Goal: Task Accomplishment & Management: Complete application form

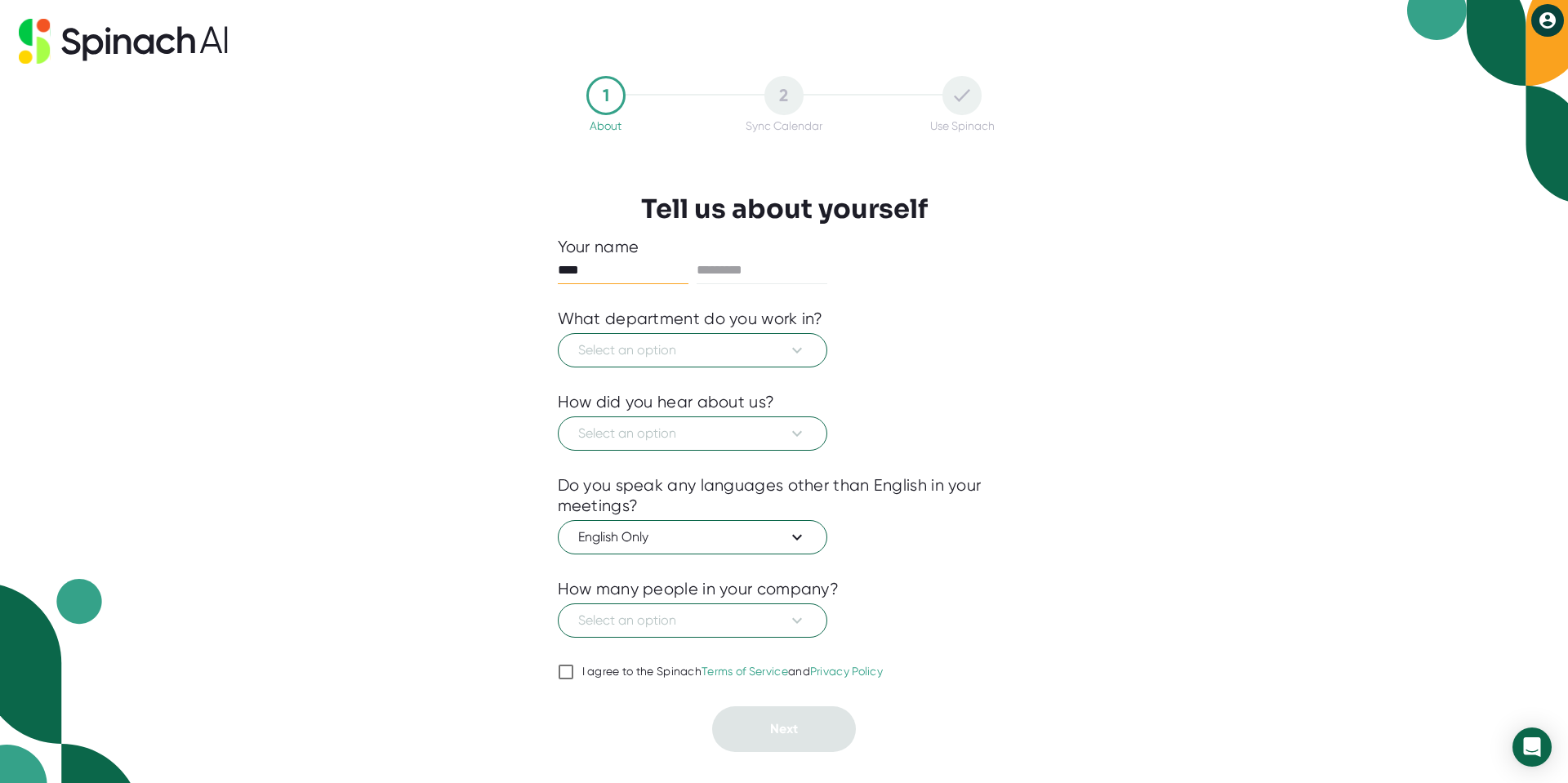
type input "****"
type input "*******"
click at [695, 349] on span "Select an option" at bounding box center [692, 350] width 228 height 20
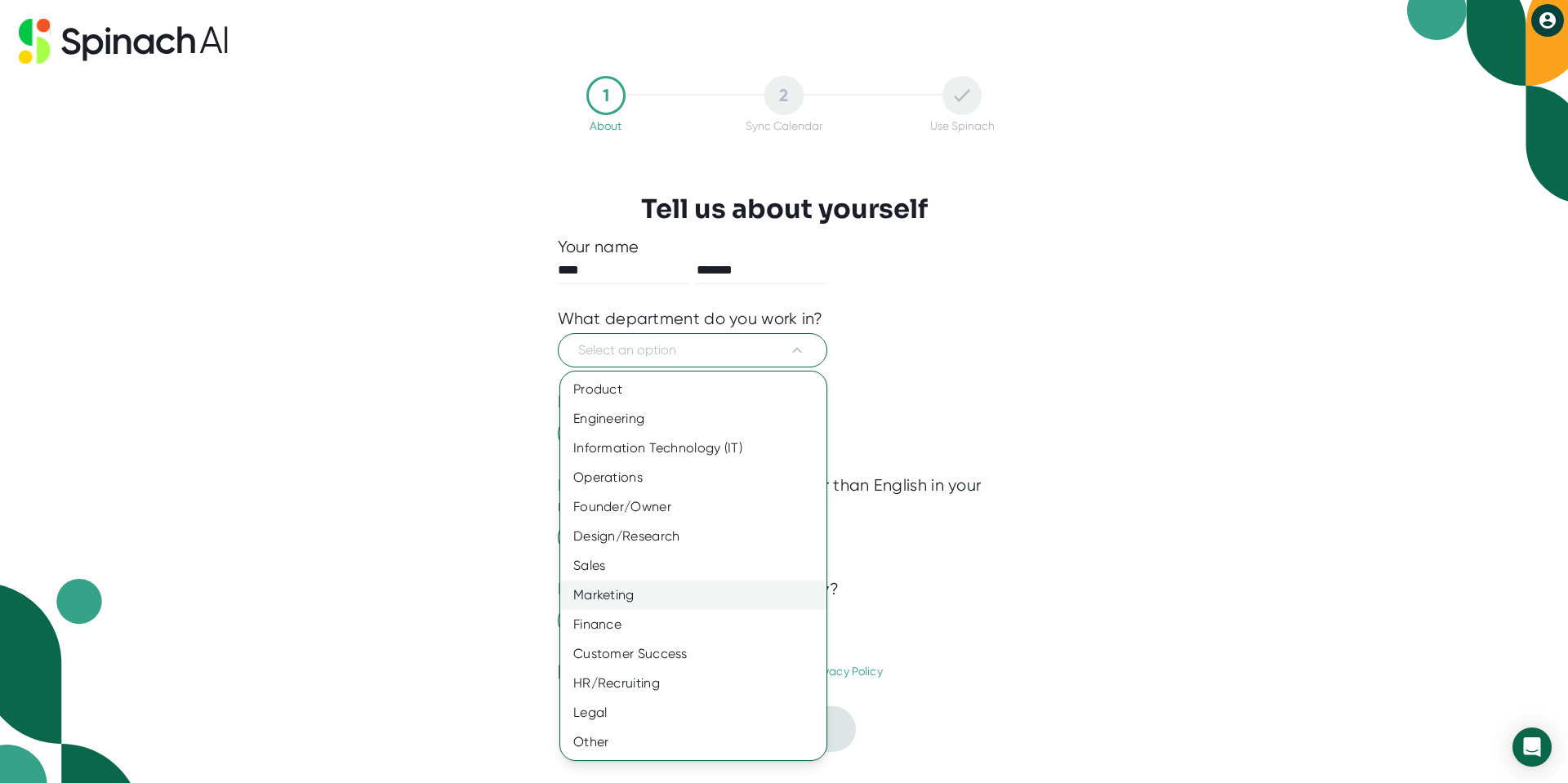
click at [655, 597] on div "Marketing" at bounding box center [693, 595] width 266 height 30
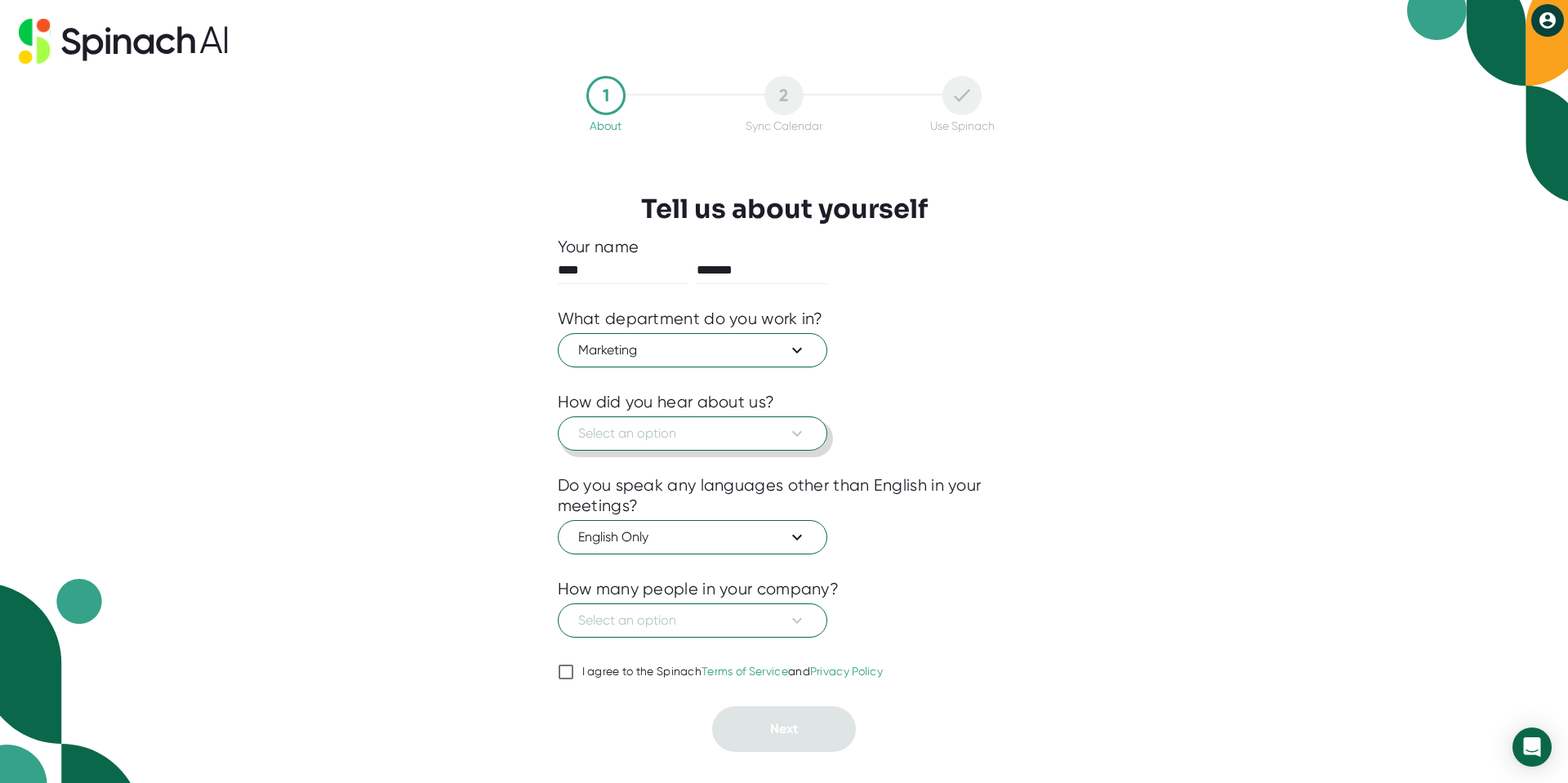
click at [666, 428] on span "Select an option" at bounding box center [692, 434] width 228 height 20
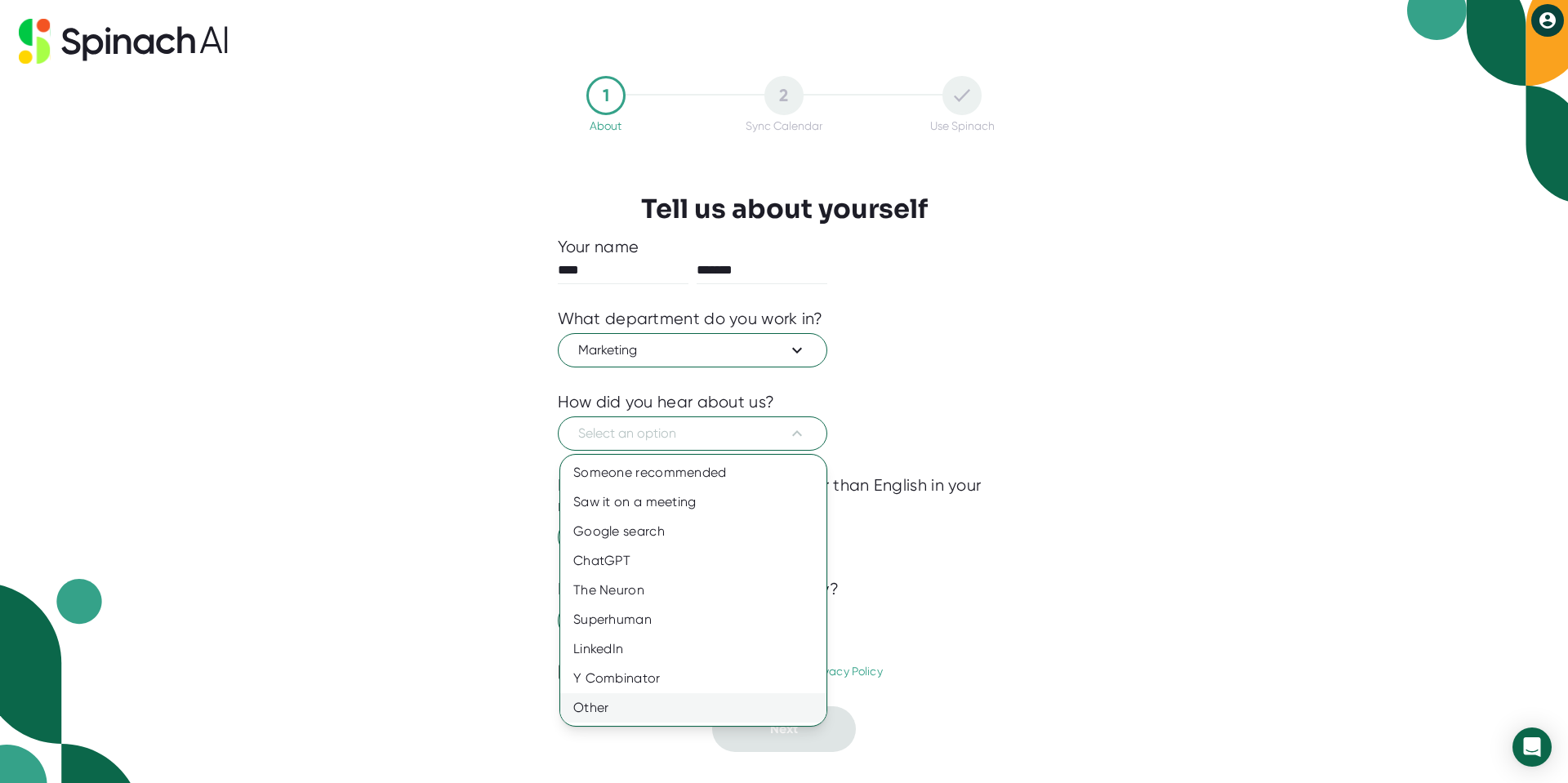
click at [636, 703] on div "Other" at bounding box center [693, 708] width 266 height 30
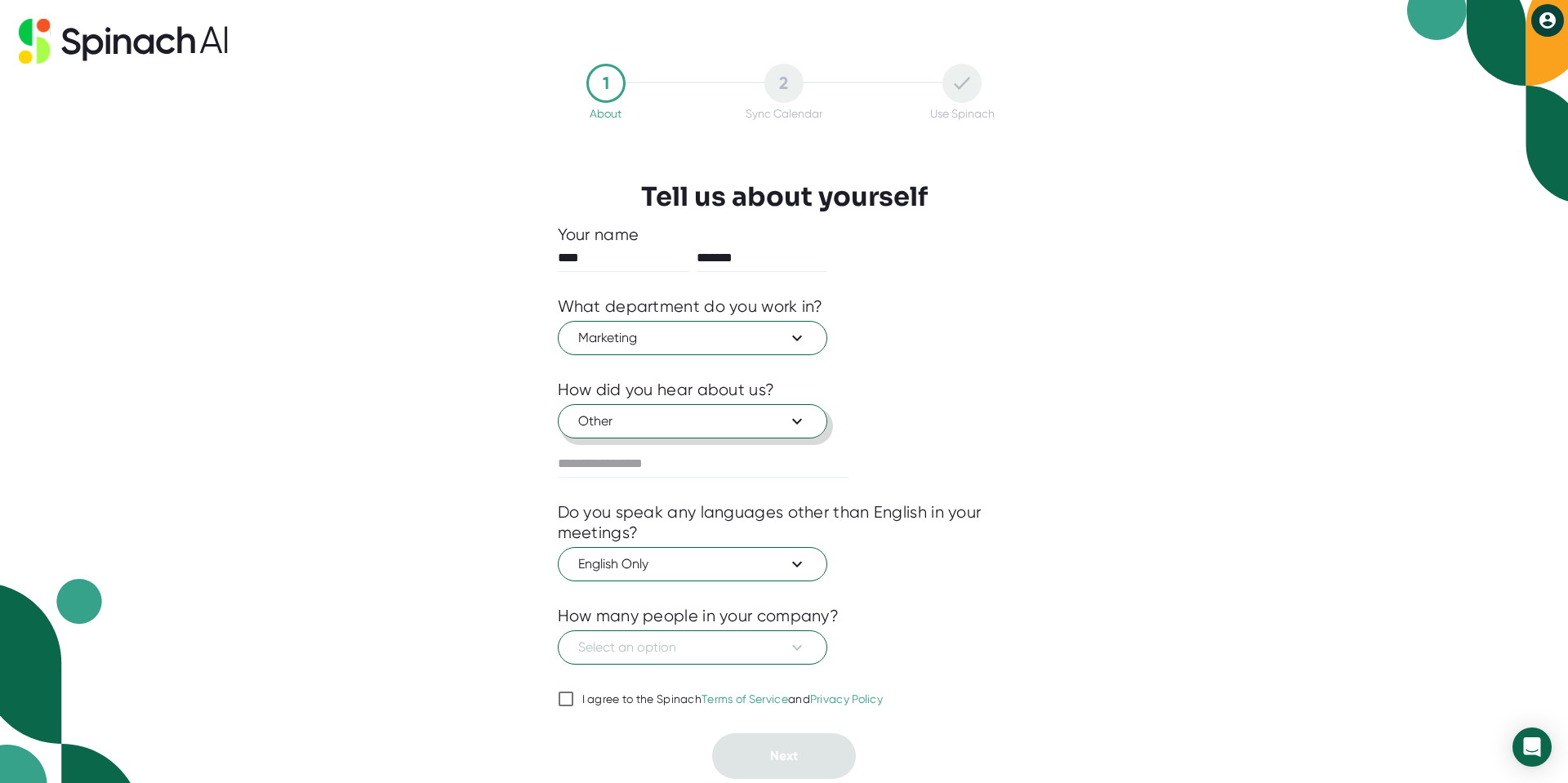
click at [621, 414] on span "Other" at bounding box center [692, 421] width 228 height 20
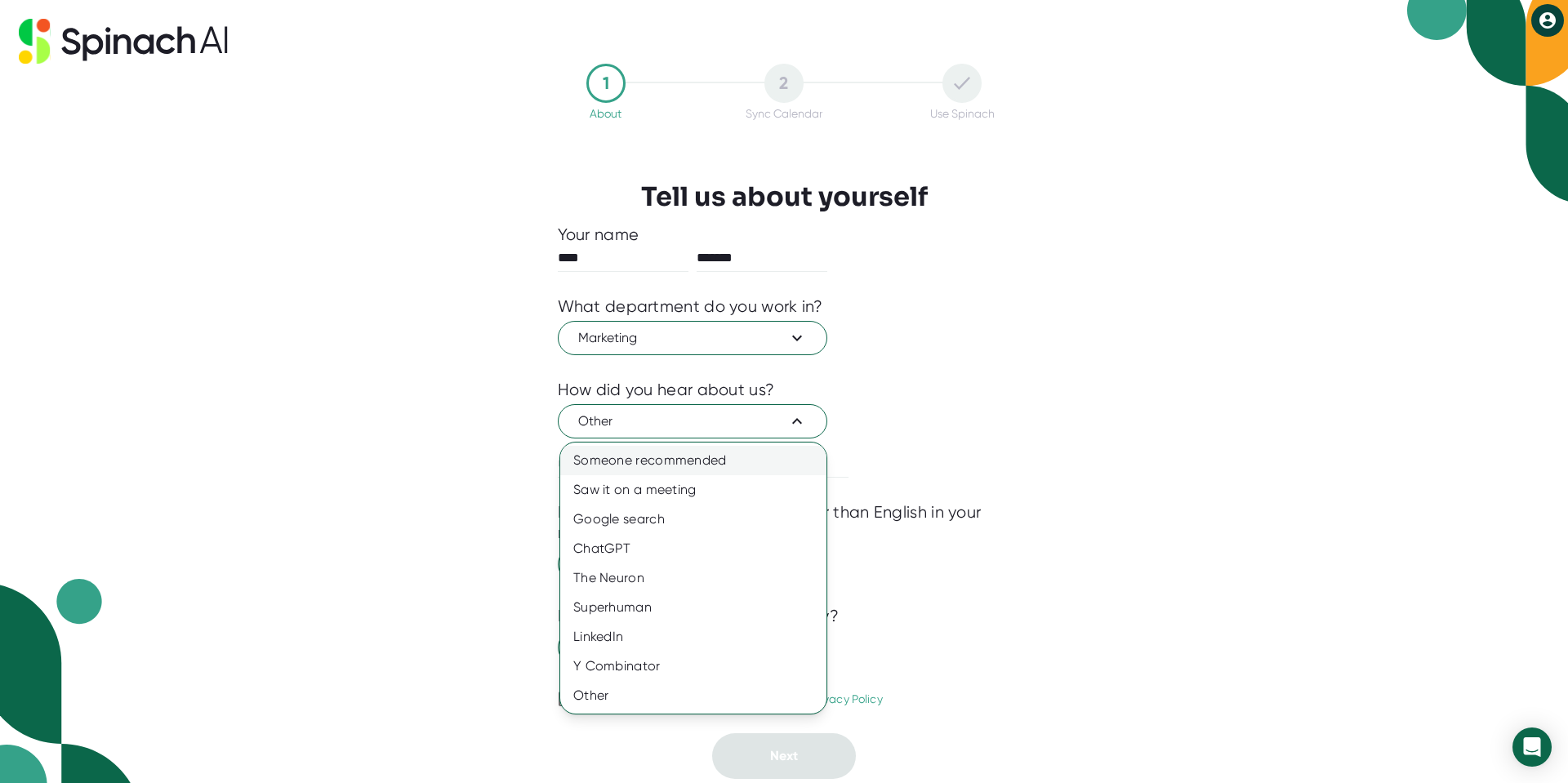
click at [627, 456] on div "Someone recommended" at bounding box center [693, 461] width 266 height 30
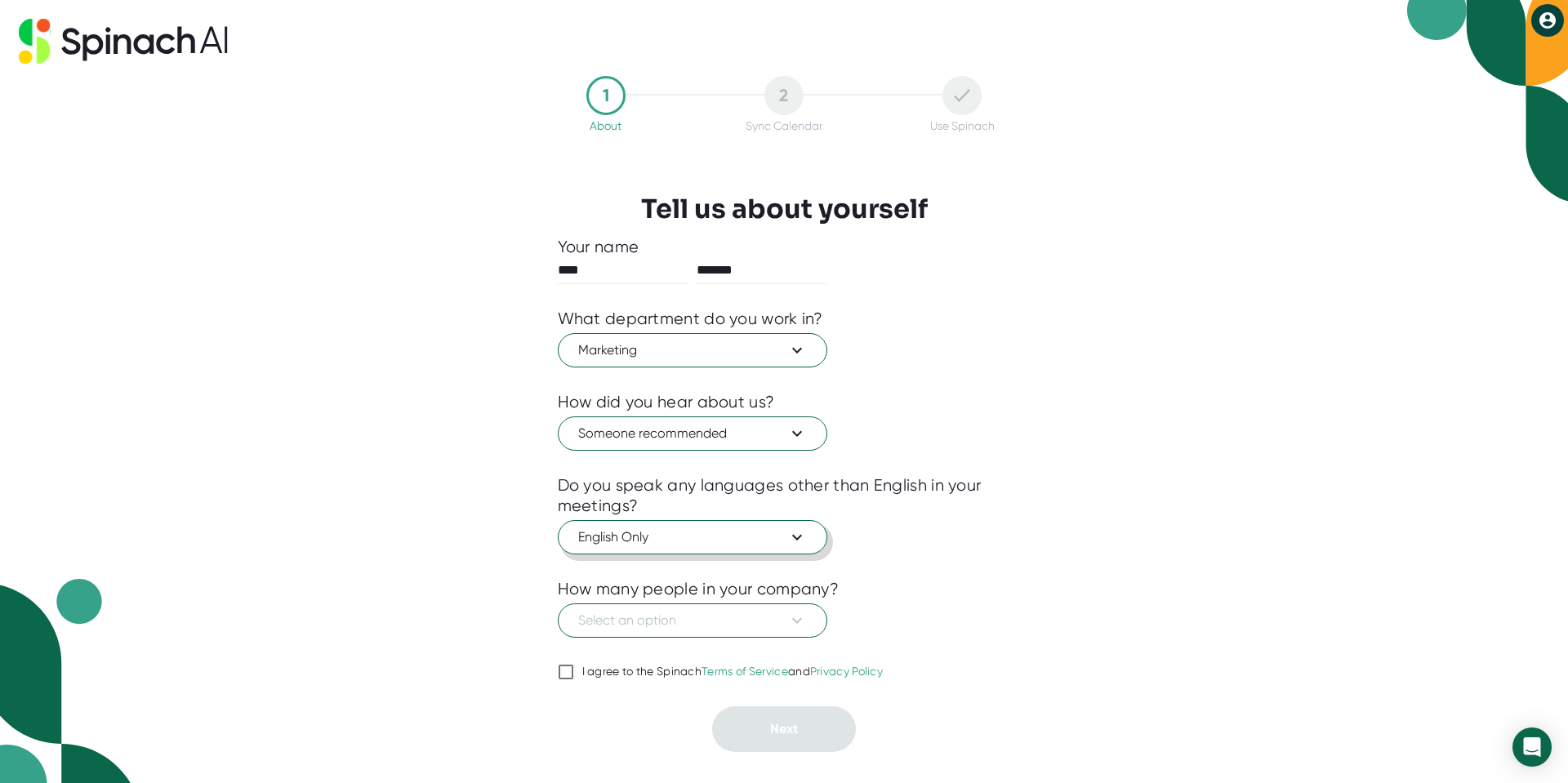
click at [669, 545] on span "English Only" at bounding box center [692, 537] width 228 height 20
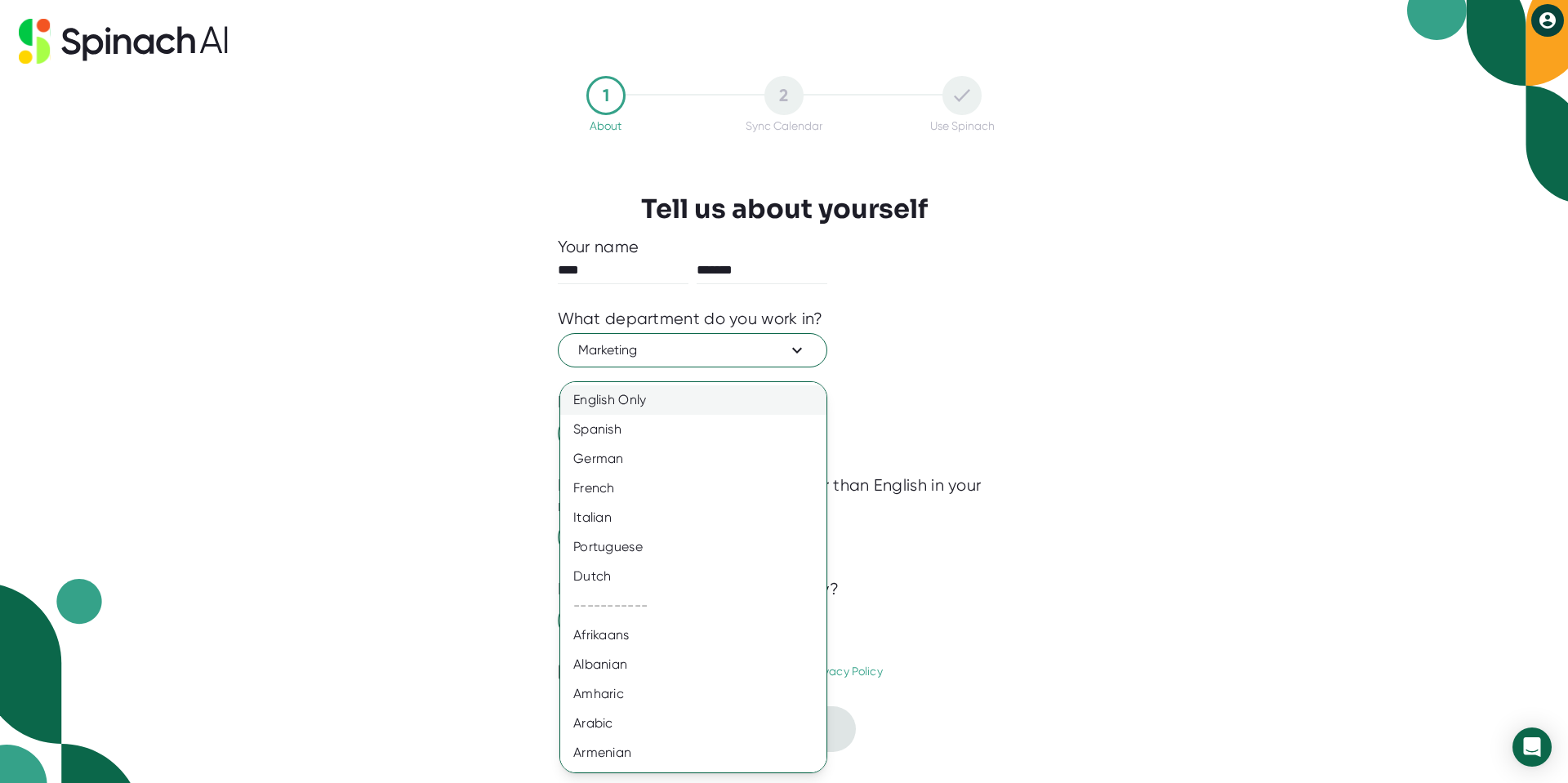
click at [619, 388] on div "English Only" at bounding box center [700, 401] width 279 height 30
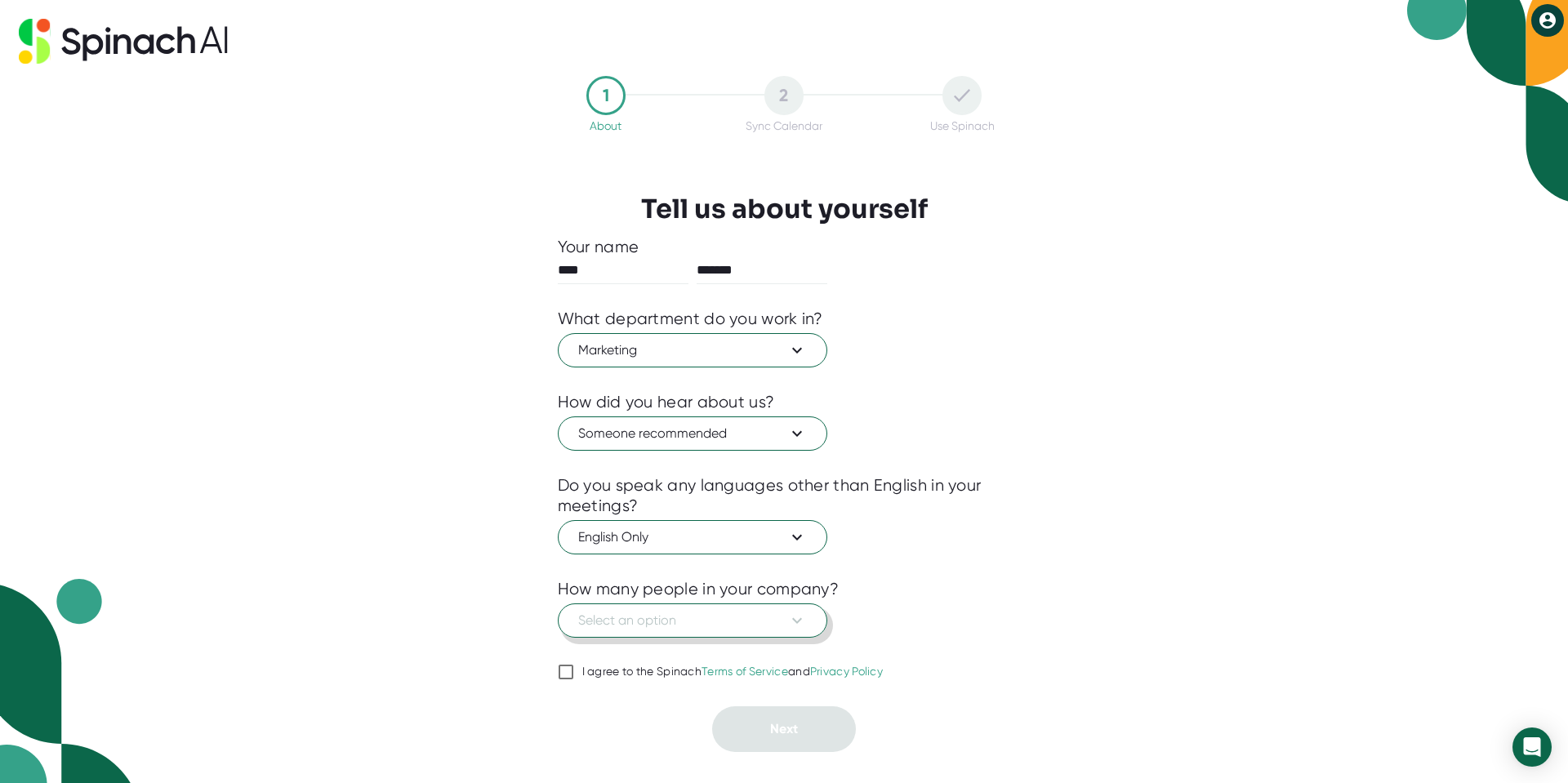
click at [675, 618] on span "Select an option" at bounding box center [692, 621] width 228 height 20
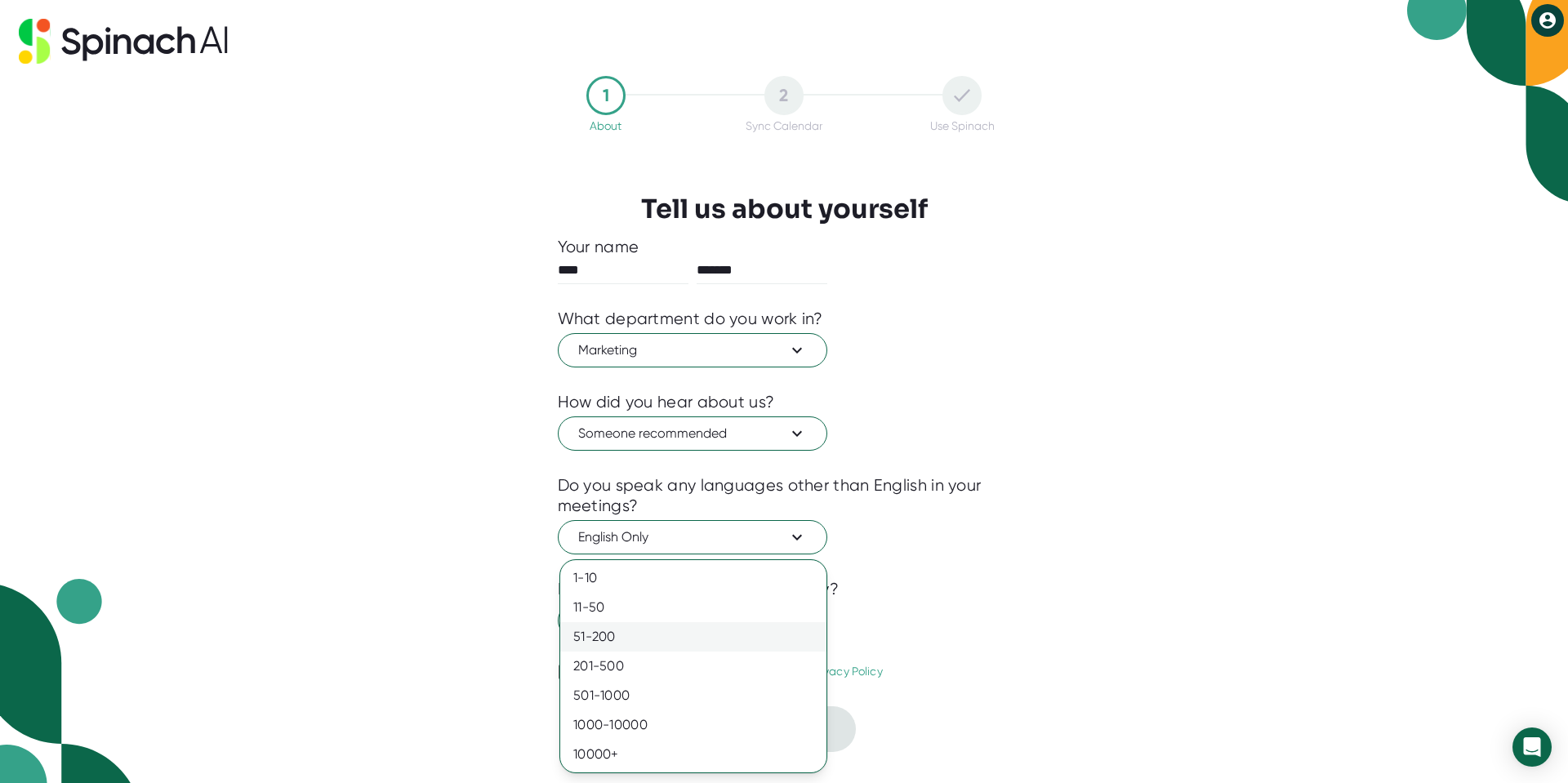
click at [674, 626] on div "51-200" at bounding box center [693, 637] width 266 height 30
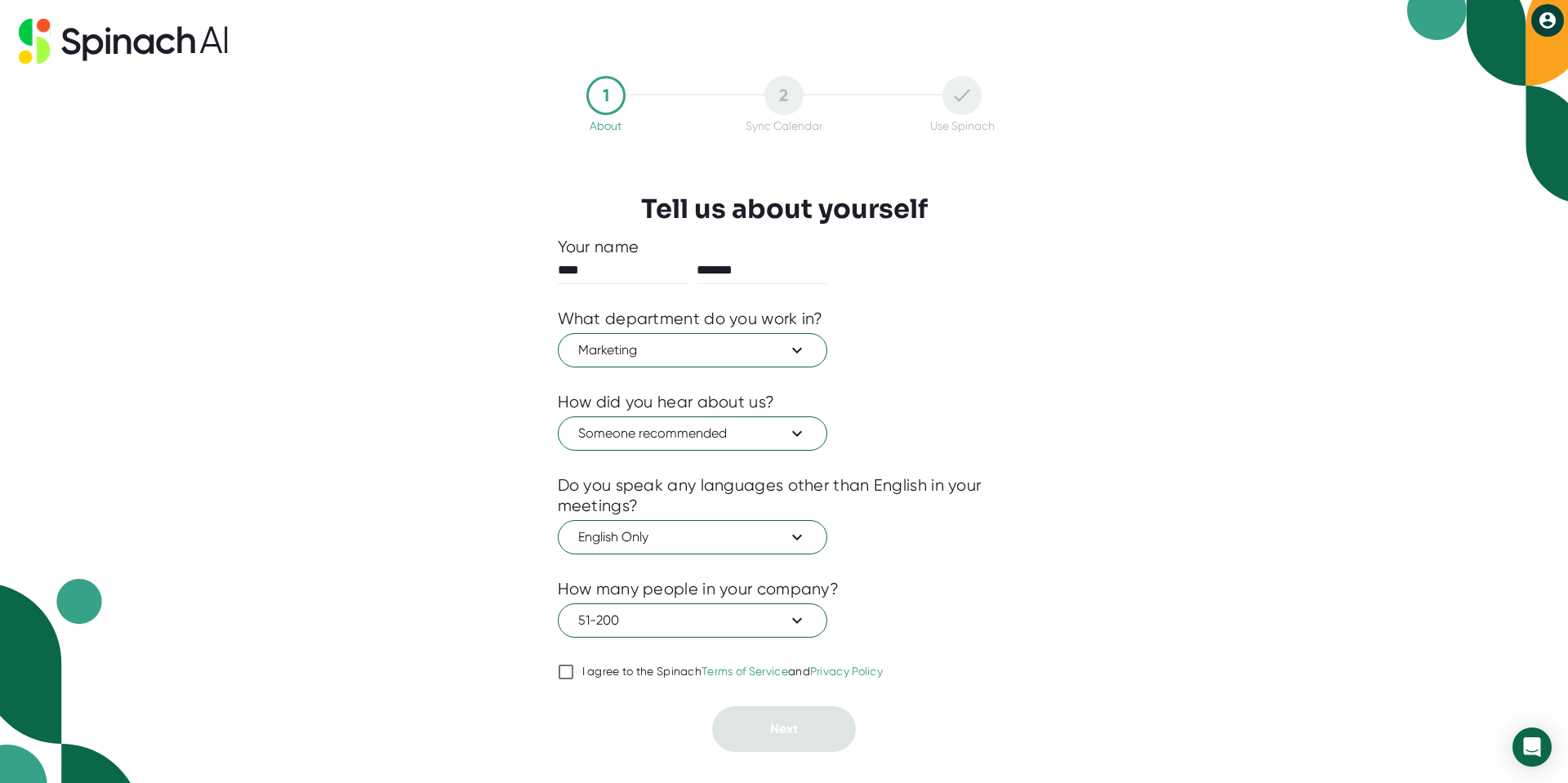
click at [661, 665] on div "I agree to the Spinach Terms of Service and Privacy Policy" at bounding box center [733, 672] width 302 height 15
click at [574, 665] on input "I agree to the Spinach Terms of Service and Privacy Policy" at bounding box center [566, 672] width 16 height 20
checkbox input "true"
click at [765, 723] on button "Next" at bounding box center [784, 729] width 143 height 45
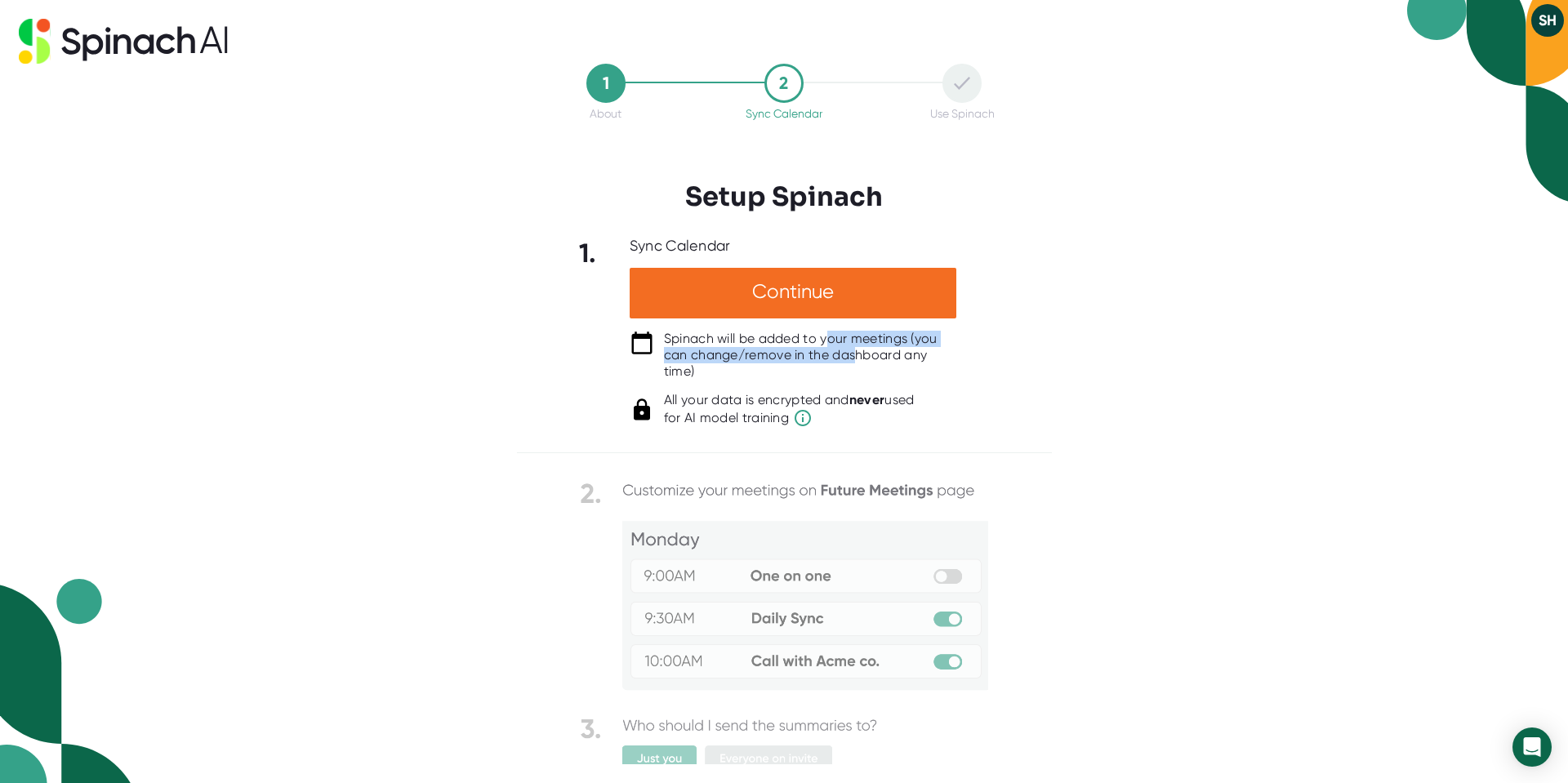
drag, startPoint x: 828, startPoint y: 344, endPoint x: 858, endPoint y: 359, distance: 33.5
click at [858, 359] on div "Spinach will be added to your meetings (you can change/remove in the dashboard …" at bounding box center [810, 354] width 293 height 49
drag, startPoint x: 744, startPoint y: 398, endPoint x: 824, endPoint y: 399, distance: 80.0
click at [824, 399] on div "All your data is encrypted and never used for AI model training" at bounding box center [789, 410] width 251 height 36
click at [1068, 389] on div "1 About 2 Sync Calendar Use Spinach Setup Spinach 1. Sync Calendar Continue Spi…" at bounding box center [784, 392] width 1568 height 783
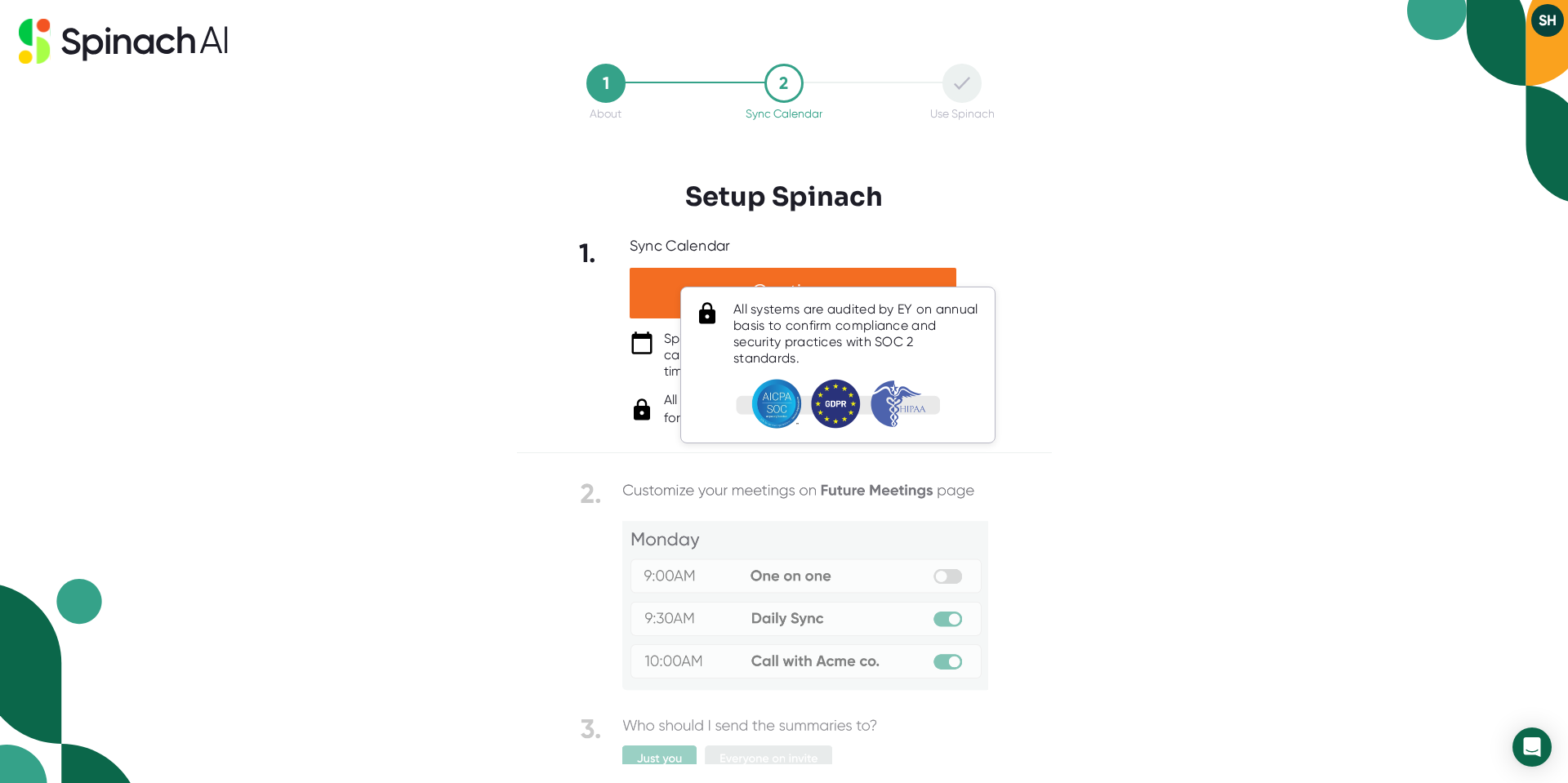
click at [806, 417] on body "SH 1 About 2 Sync Calendar Use Spinach Setup Spinach 1. Sync Calendar Continue …" at bounding box center [784, 392] width 1568 height 783
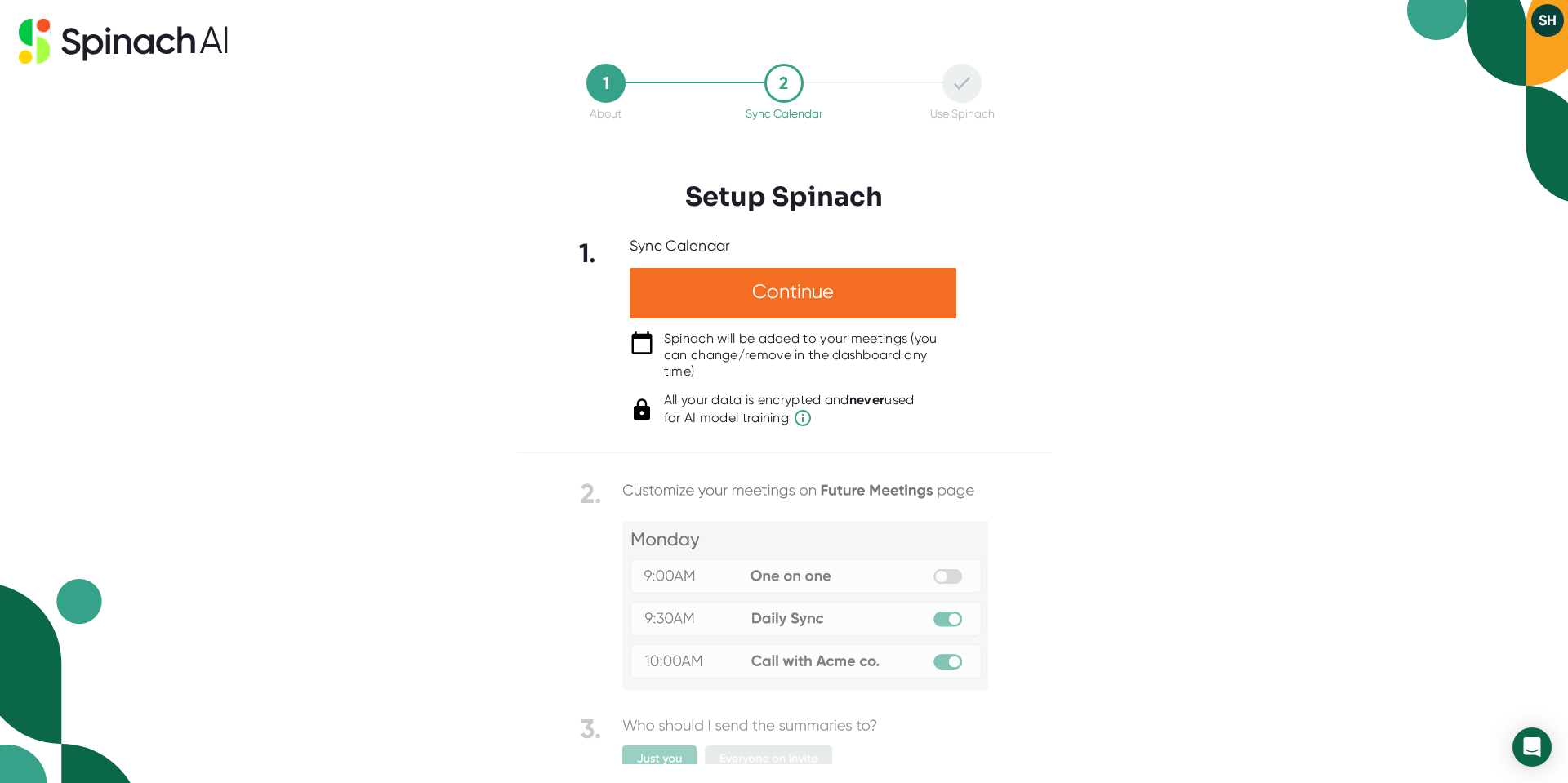
click at [1146, 414] on div "1 About 2 Sync Calendar Use Spinach Setup Spinach 1. Sync Calendar Continue Spi…" at bounding box center [784, 392] width 1568 height 783
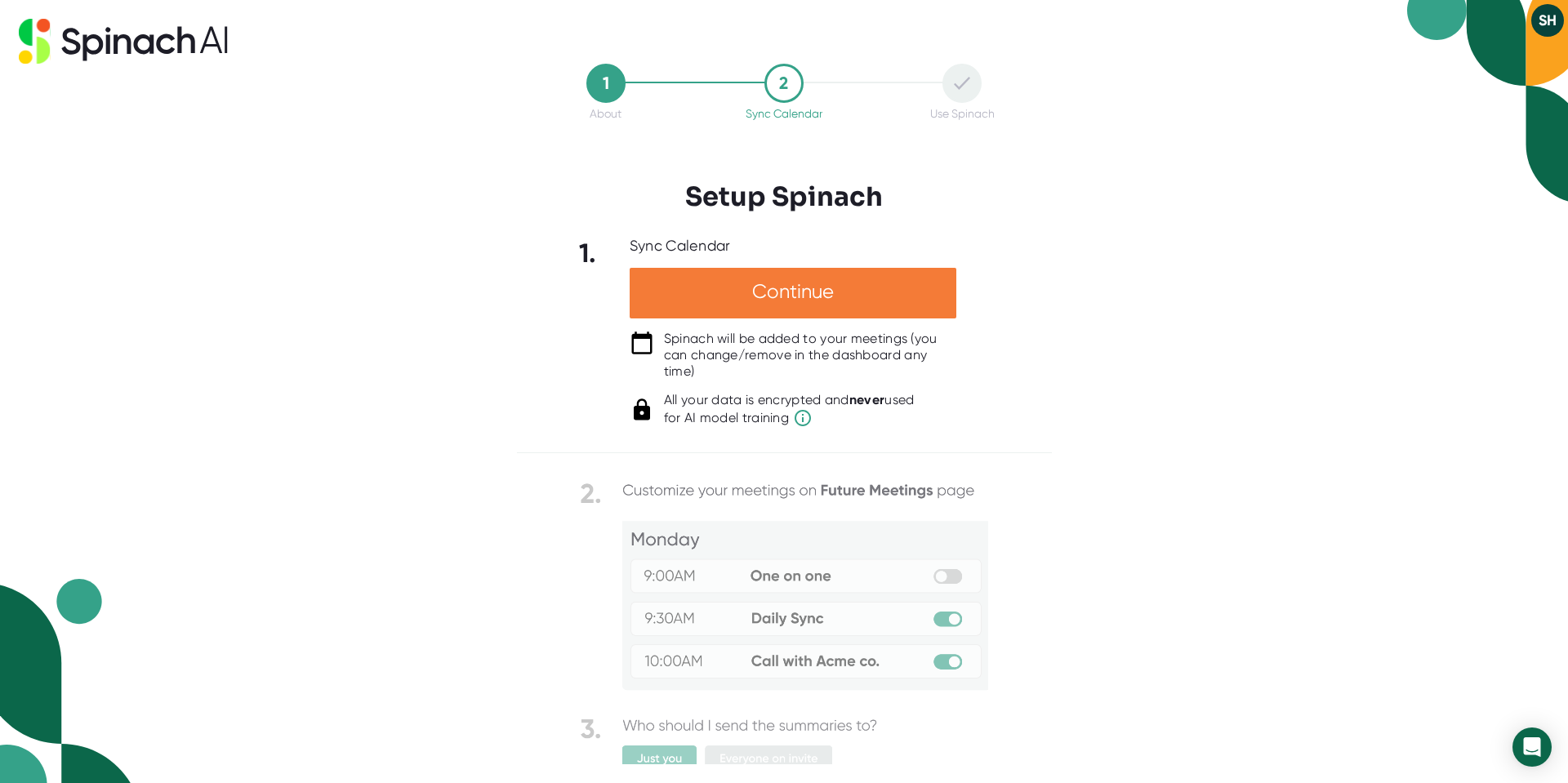
click at [753, 292] on div "Continue" at bounding box center [793, 293] width 326 height 50
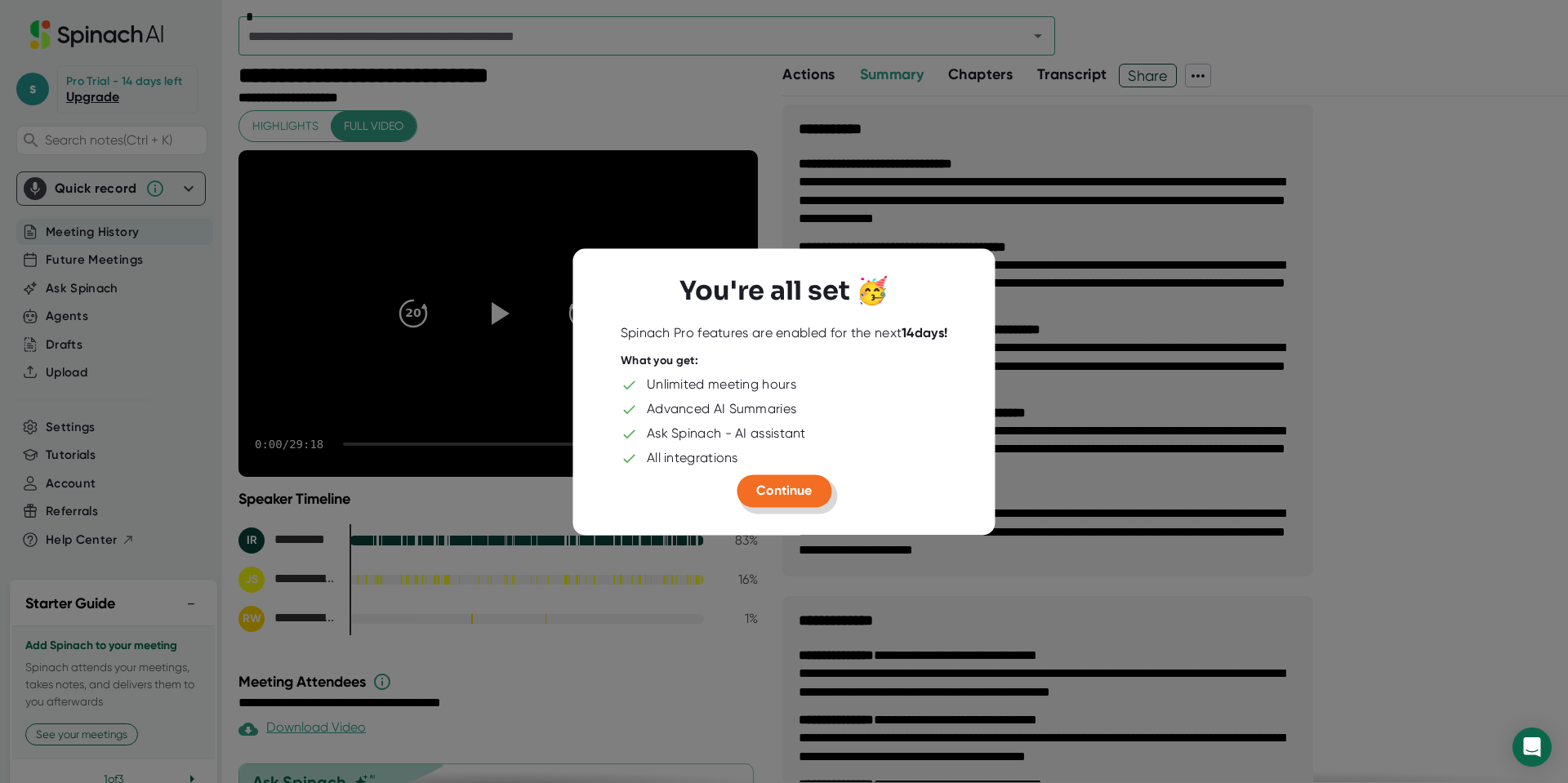
click at [802, 491] on span "Continue" at bounding box center [783, 490] width 55 height 16
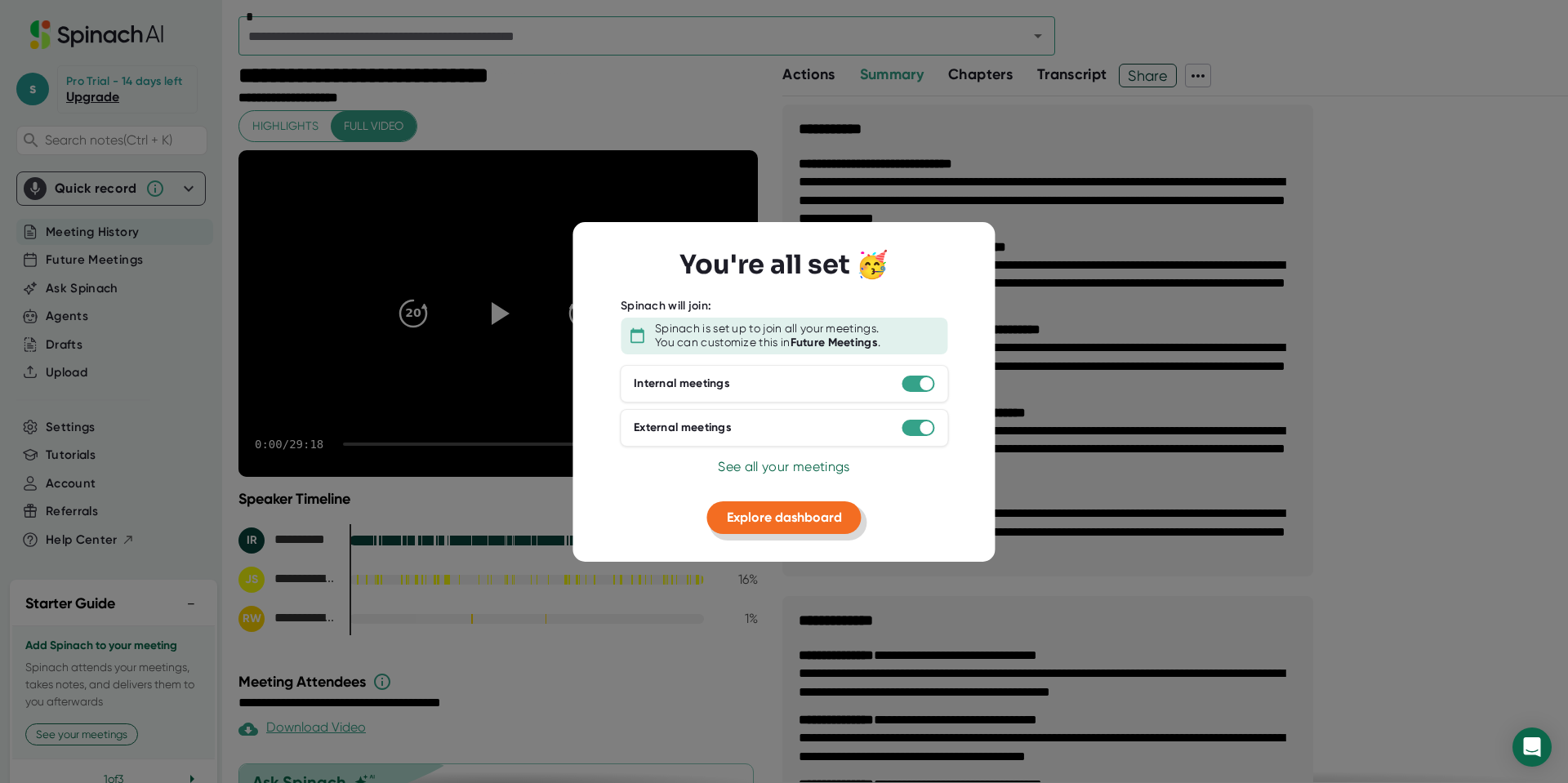
click at [803, 514] on span "Explore dashboard" at bounding box center [785, 517] width 115 height 16
